Goal: Information Seeking & Learning: Learn about a topic

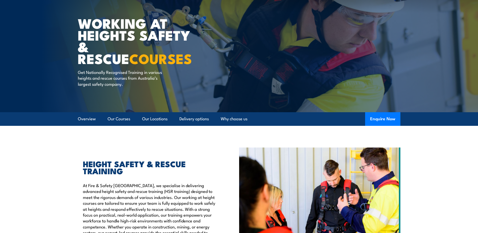
scroll to position [25, 0]
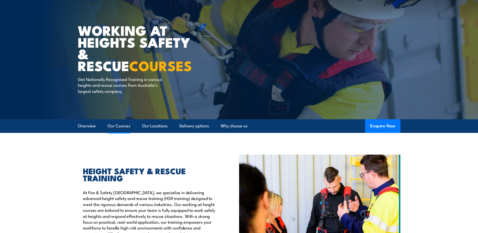
click at [115, 124] on link "Our Courses" at bounding box center [119, 125] width 23 height 13
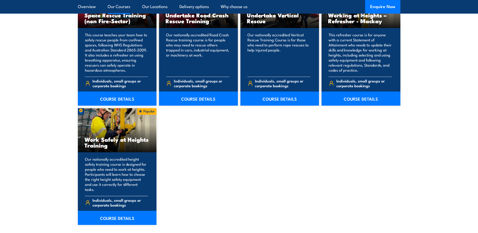
scroll to position [584, 0]
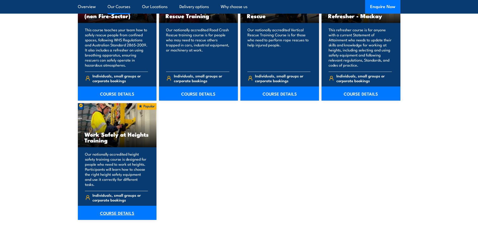
click at [117, 206] on link "COURSE DETAILS" at bounding box center [117, 213] width 79 height 14
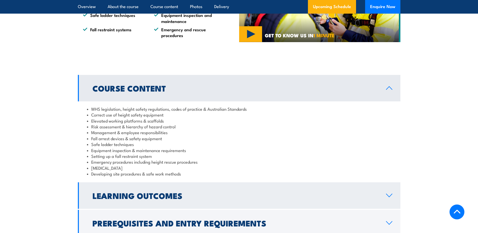
scroll to position [378, 0]
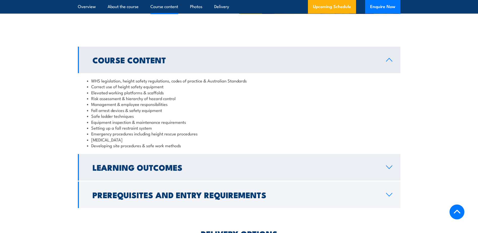
click at [390, 165] on icon at bounding box center [389, 167] width 7 height 4
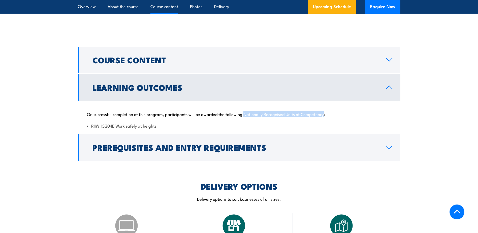
drag, startPoint x: 244, startPoint y: 113, endPoint x: 326, endPoint y: 110, distance: 81.2
click at [326, 110] on div "On successful completion of this program, participants will be awarded the foll…" at bounding box center [239, 117] width 323 height 33
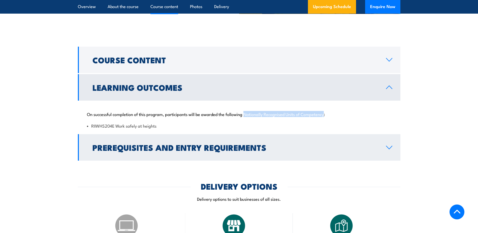
click at [391, 146] on icon at bounding box center [389, 147] width 7 height 4
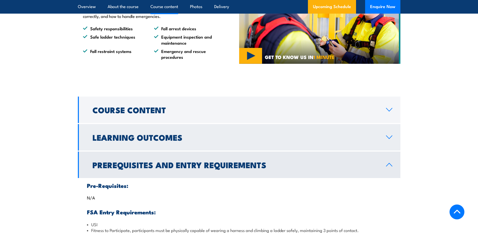
scroll to position [328, 0]
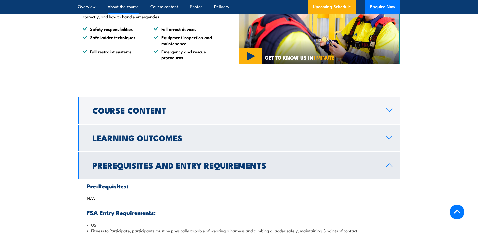
click at [376, 136] on h2 "Learning Outcomes" at bounding box center [236, 137] width 286 height 7
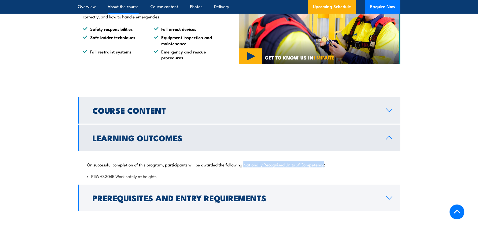
copy p "Nationally Recognised Units of Competency"
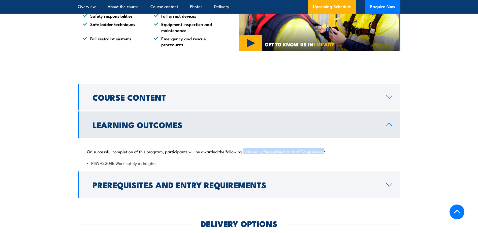
scroll to position [353, 0]
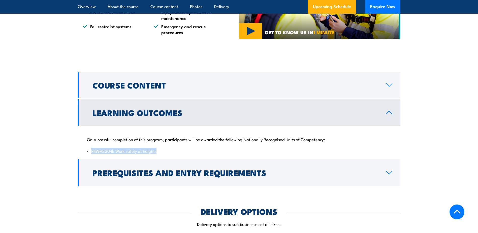
drag, startPoint x: 91, startPoint y: 151, endPoint x: 157, endPoint y: 154, distance: 65.1
click at [157, 154] on div "On successful completion of this program, participants will be awarded the foll…" at bounding box center [239, 142] width 323 height 33
copy li "RIIWHS204E Work safely at heights"
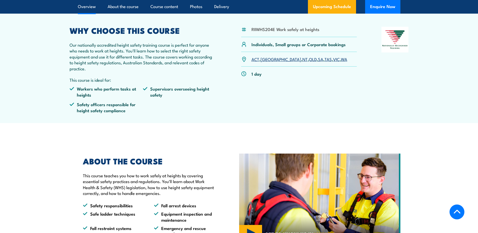
scroll to position [0, 0]
